Goal: Information Seeking & Learning: Learn about a topic

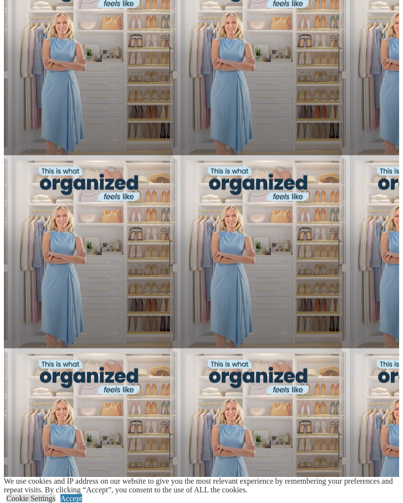
scroll to position [722, 0]
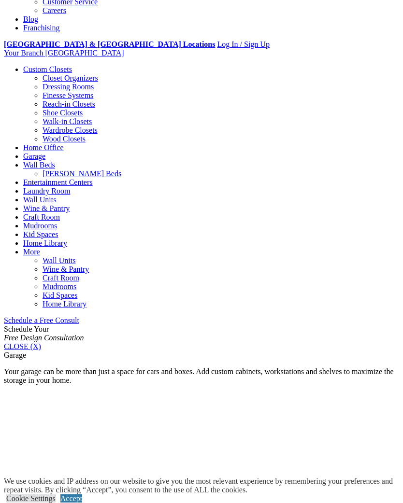
scroll to position [343, 0]
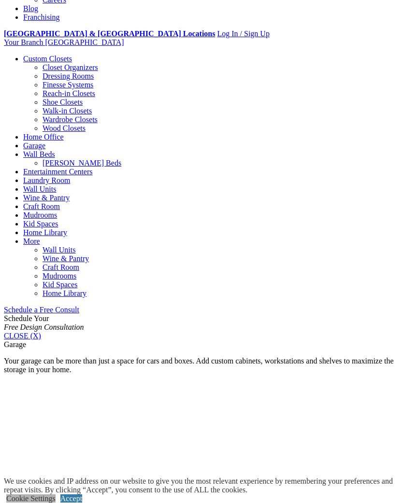
click at [44, 498] on link "Cookie Settings" at bounding box center [30, 499] width 49 height 8
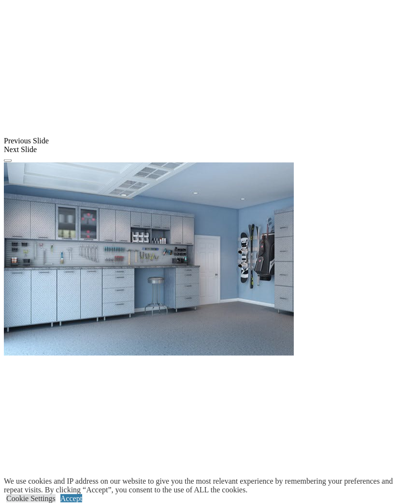
scroll to position [812, 0]
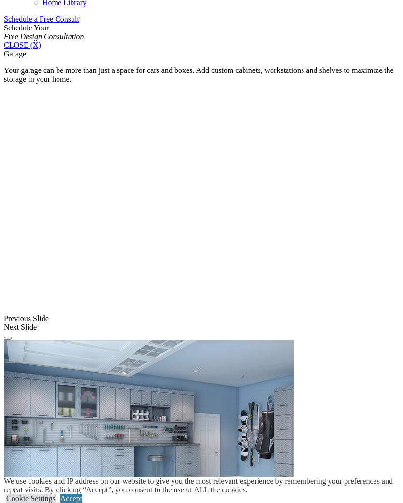
scroll to position [633, 0]
